Goal: Navigation & Orientation: Go to known website

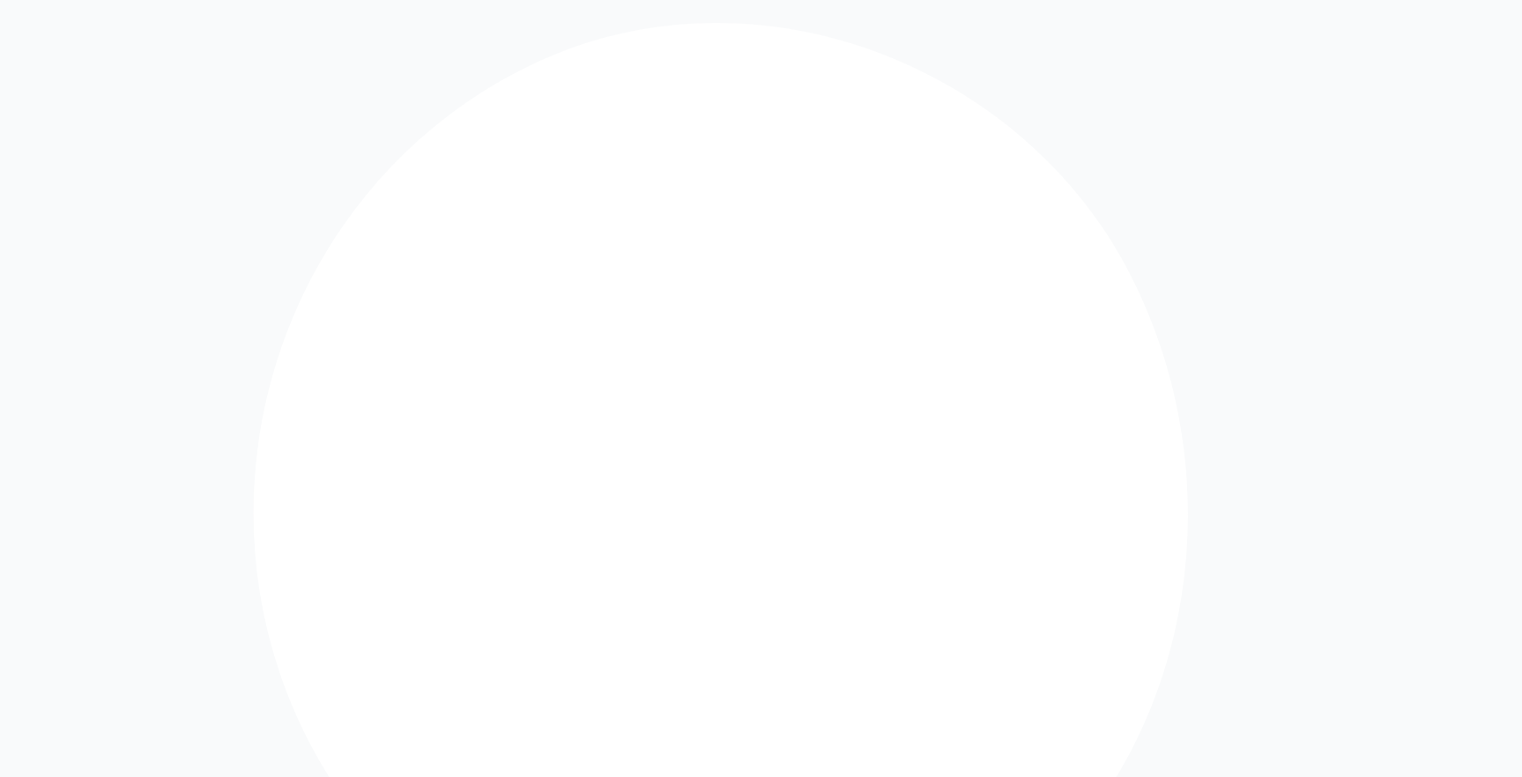
click at [38, 33] on icon at bounding box center [778, 757] width 1487 height 1487
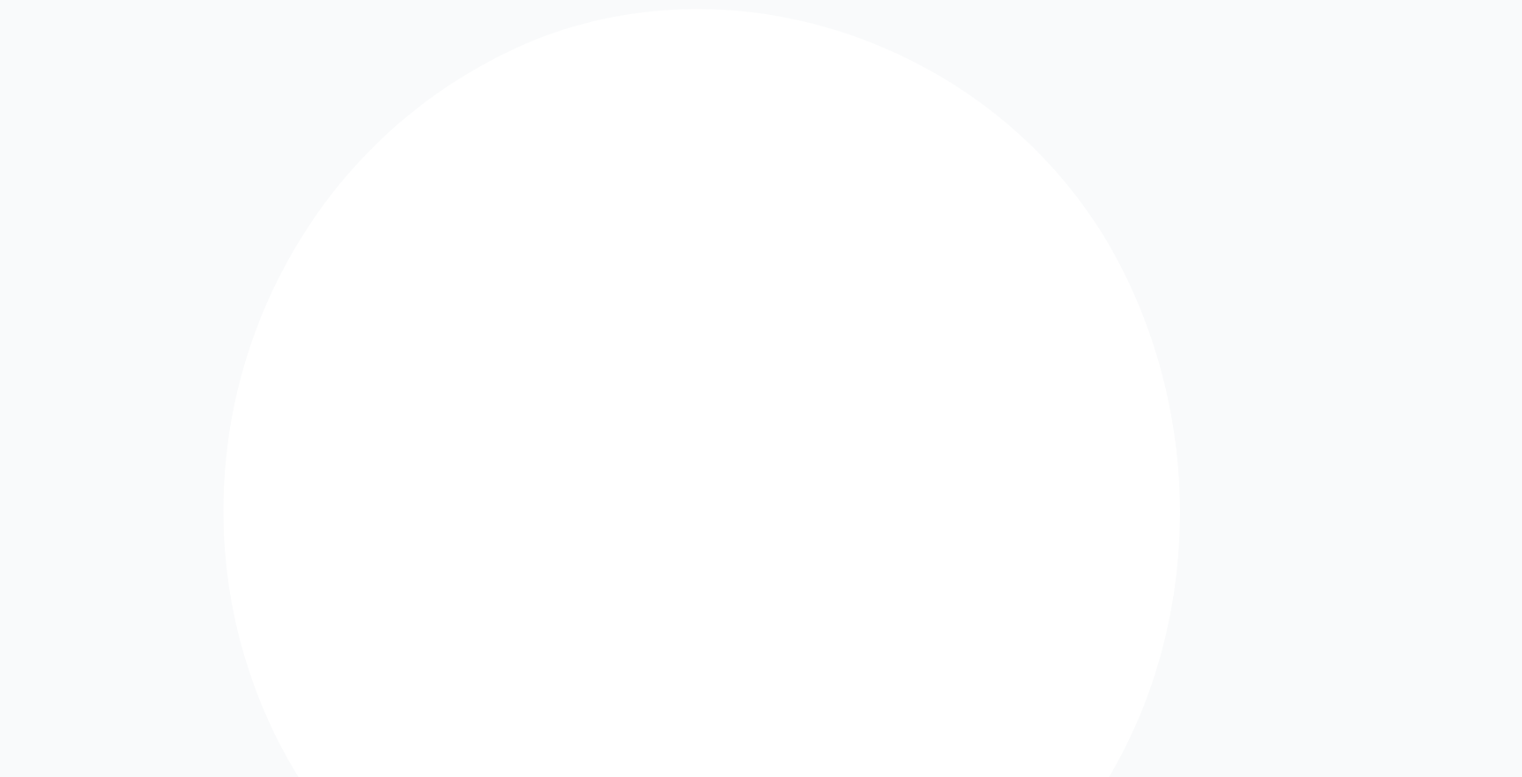
drag, startPoint x: 799, startPoint y: 328, endPoint x: 574, endPoint y: 323, distance: 225.7
paste input "email"
type input "**********"
